Goal: Navigation & Orientation: Find specific page/section

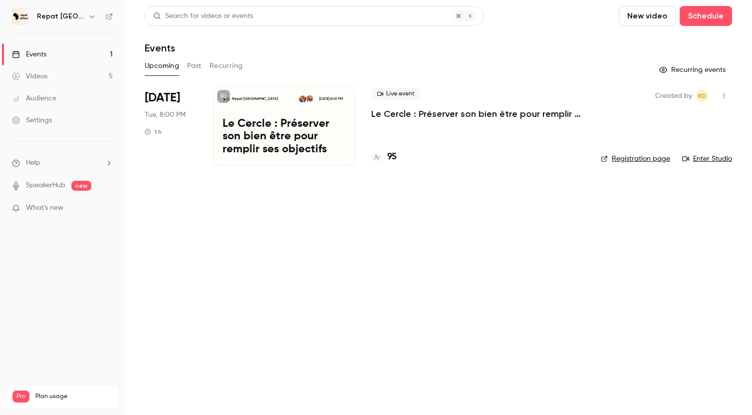
click at [51, 78] on link "Videos 5" at bounding box center [62, 76] width 125 height 22
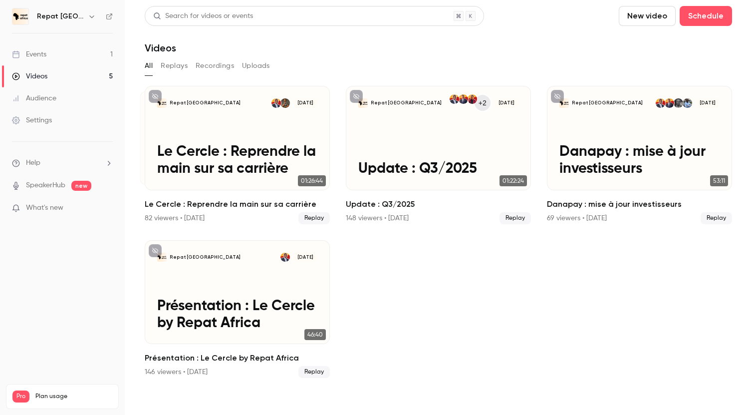
click at [35, 53] on div "Events" at bounding box center [29, 54] width 34 height 10
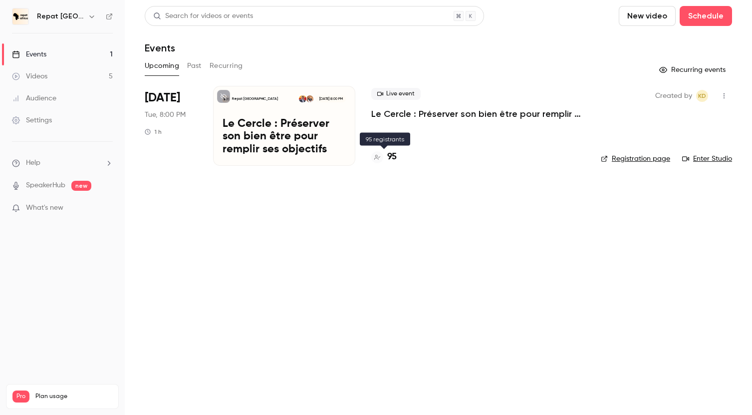
click at [394, 157] on h4 "95" at bounding box center [391, 156] width 9 height 13
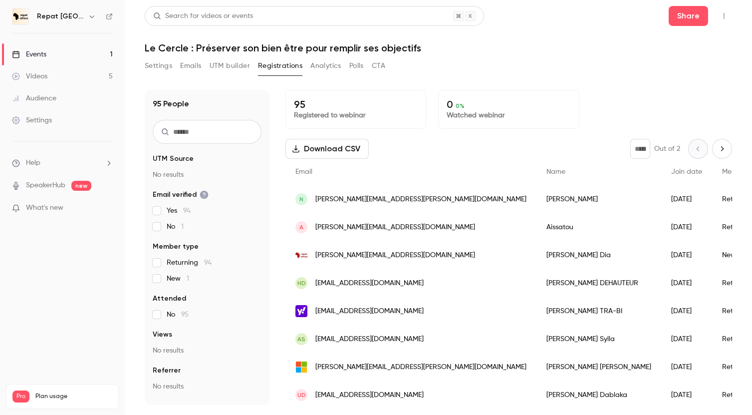
click at [31, 76] on div "Videos" at bounding box center [29, 76] width 35 height 10
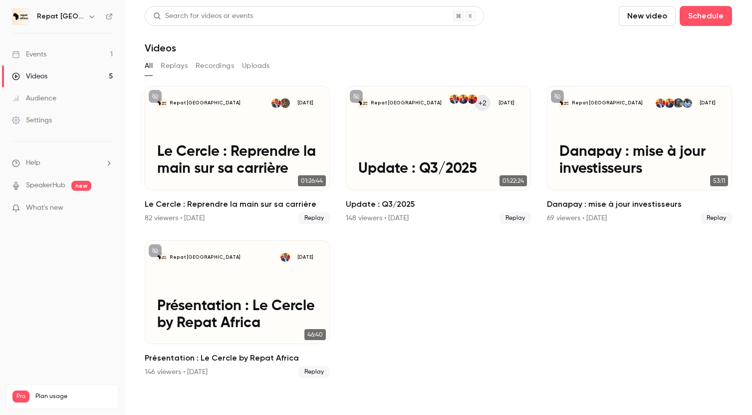
click at [48, 98] on div "Audience" at bounding box center [34, 98] width 44 height 10
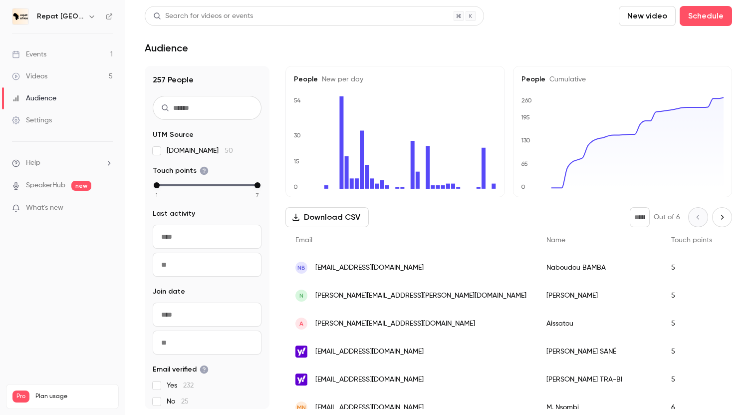
click at [52, 76] on link "Videos 5" at bounding box center [62, 76] width 125 height 22
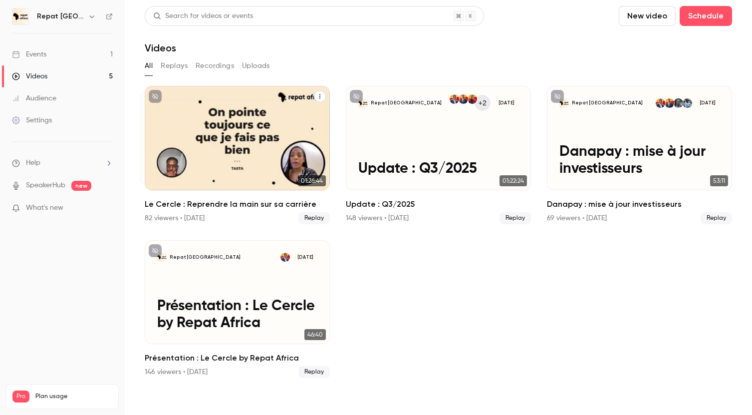
click at [156, 218] on div "82 viewers • [DATE]" at bounding box center [175, 218] width 60 height 10
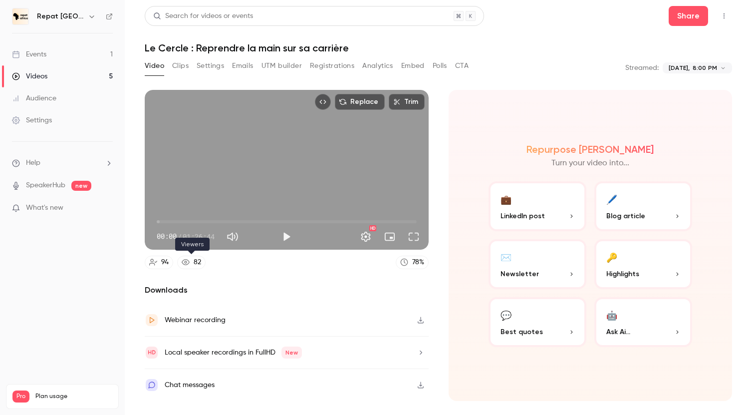
click at [197, 263] on div "82" at bounding box center [197, 262] width 7 height 10
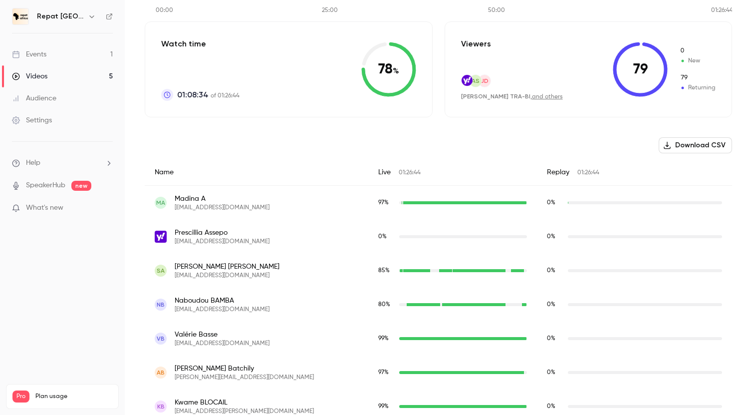
scroll to position [165, 0]
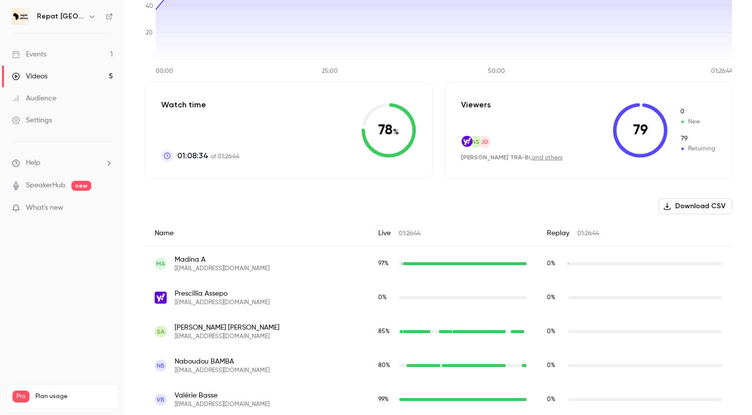
click at [41, 59] on div "Events" at bounding box center [29, 54] width 34 height 10
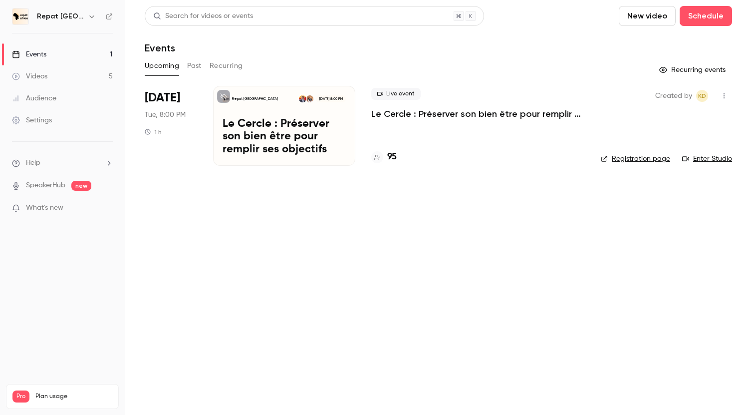
click at [66, 72] on link "Videos 5" at bounding box center [62, 76] width 125 height 22
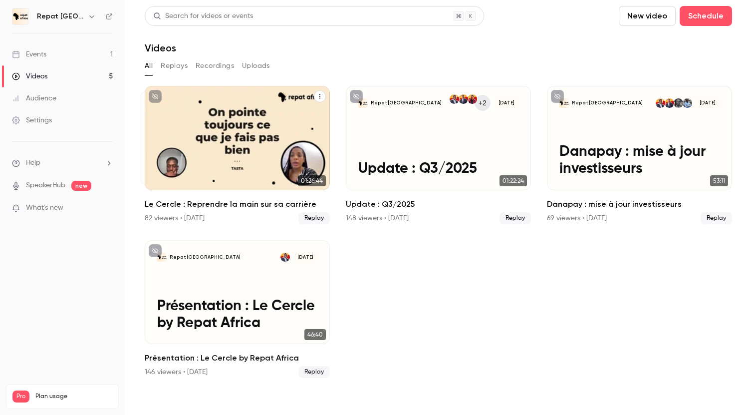
click at [151, 220] on div "82 viewers • [DATE]" at bounding box center [175, 218] width 60 height 10
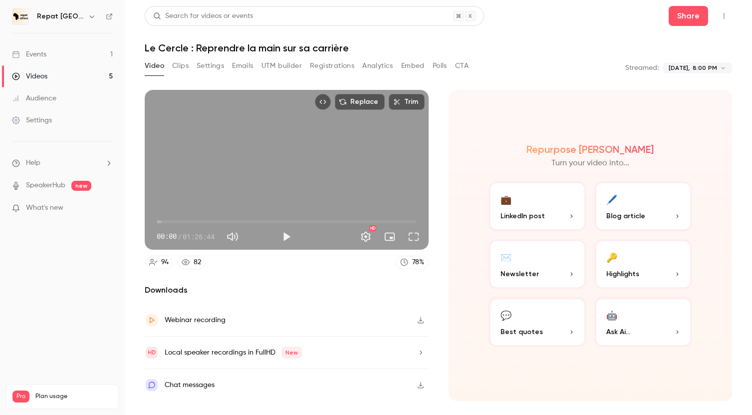
click at [195, 265] on div "82" at bounding box center [197, 262] width 7 height 10
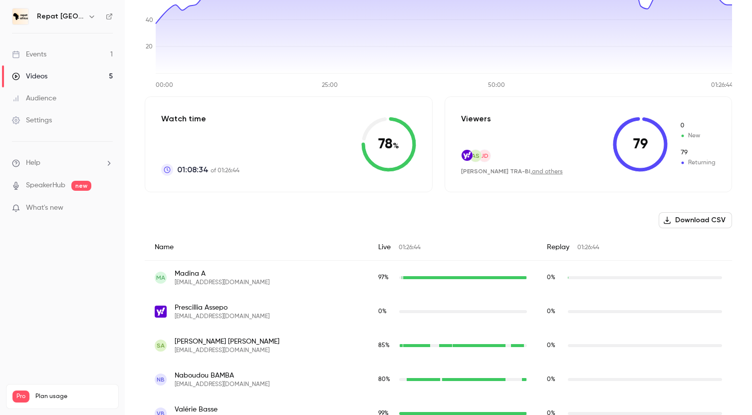
scroll to position [162, 0]
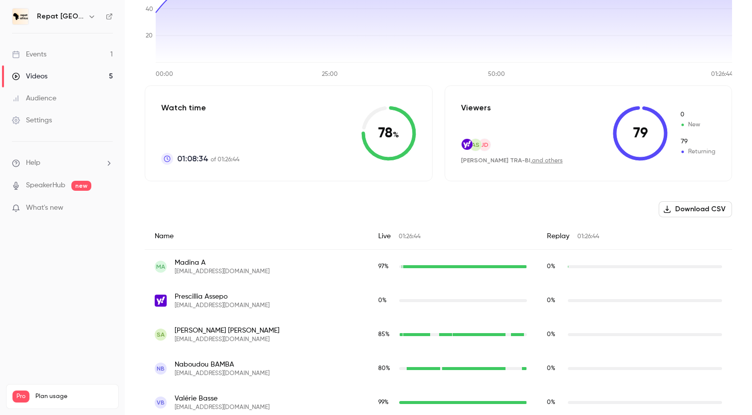
click at [68, 52] on link "Events 1" at bounding box center [62, 54] width 125 height 22
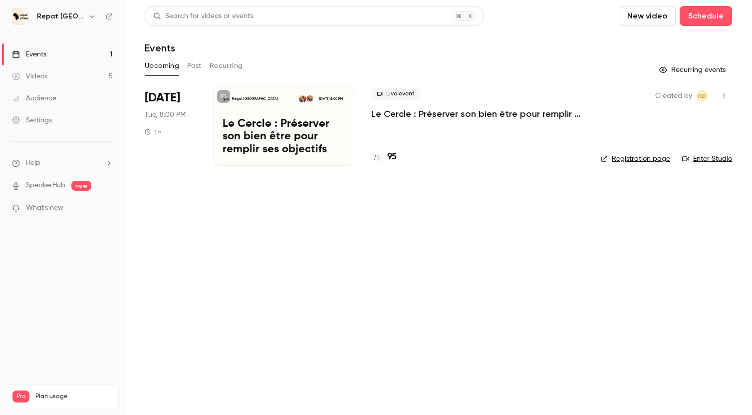
click at [271, 136] on p "Le Cercle : Préserver son bien être pour remplir ses objectifs" at bounding box center [284, 137] width 123 height 38
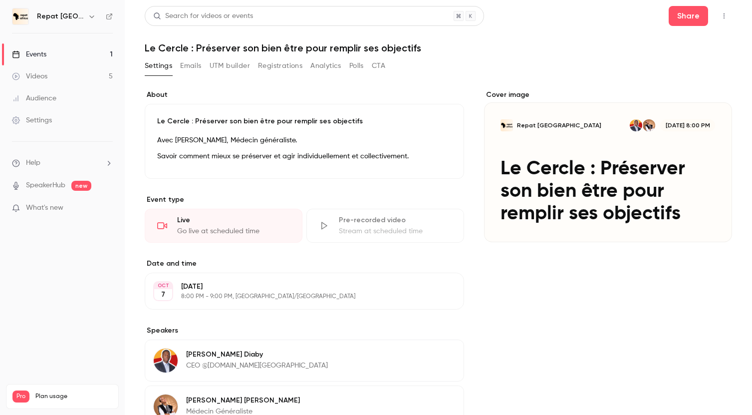
click at [31, 50] on div "Events" at bounding box center [29, 54] width 34 height 10
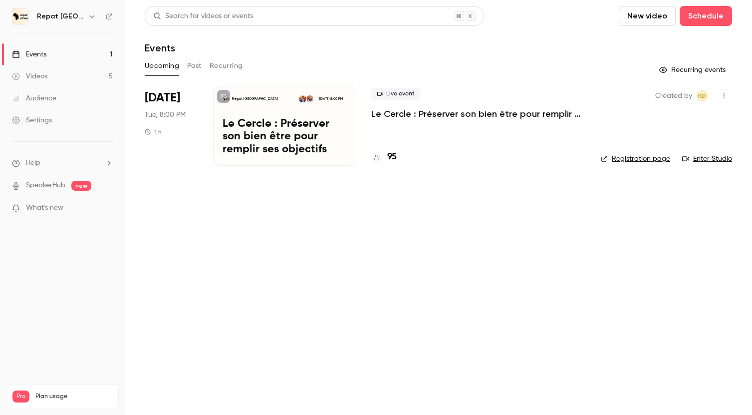
click at [72, 72] on link "Videos 5" at bounding box center [62, 76] width 125 height 22
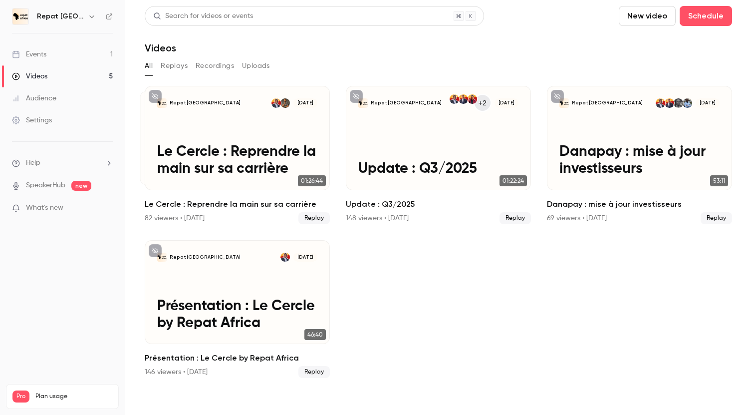
click at [70, 56] on link "Events 1" at bounding box center [62, 54] width 125 height 22
